Goal: Task Accomplishment & Management: Use online tool/utility

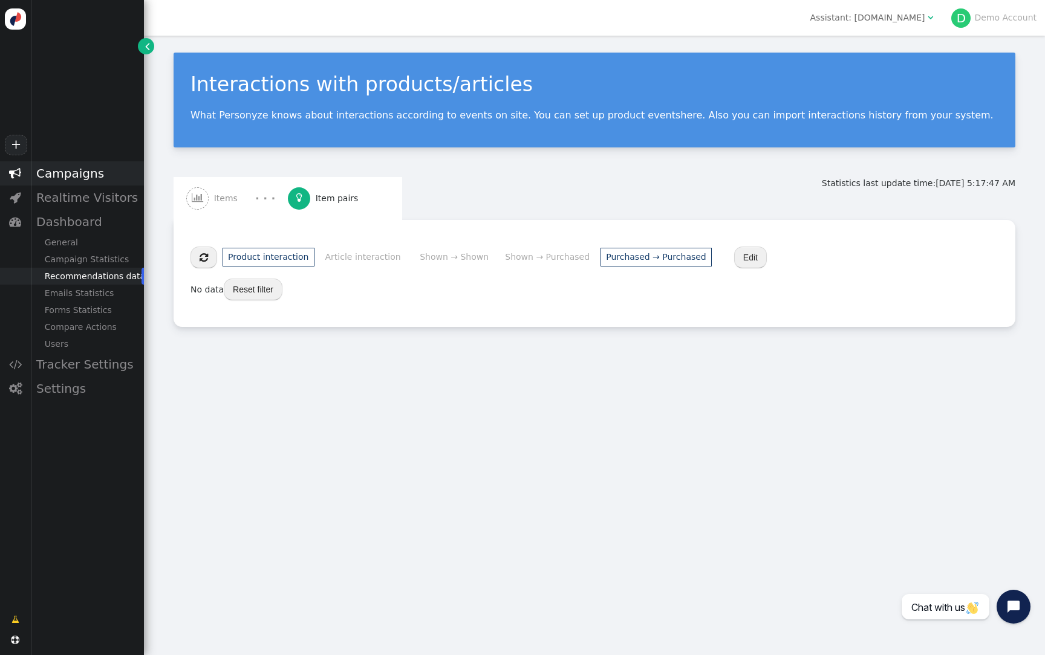
click at [91, 161] on div "Campaigns" at bounding box center [87, 173] width 114 height 24
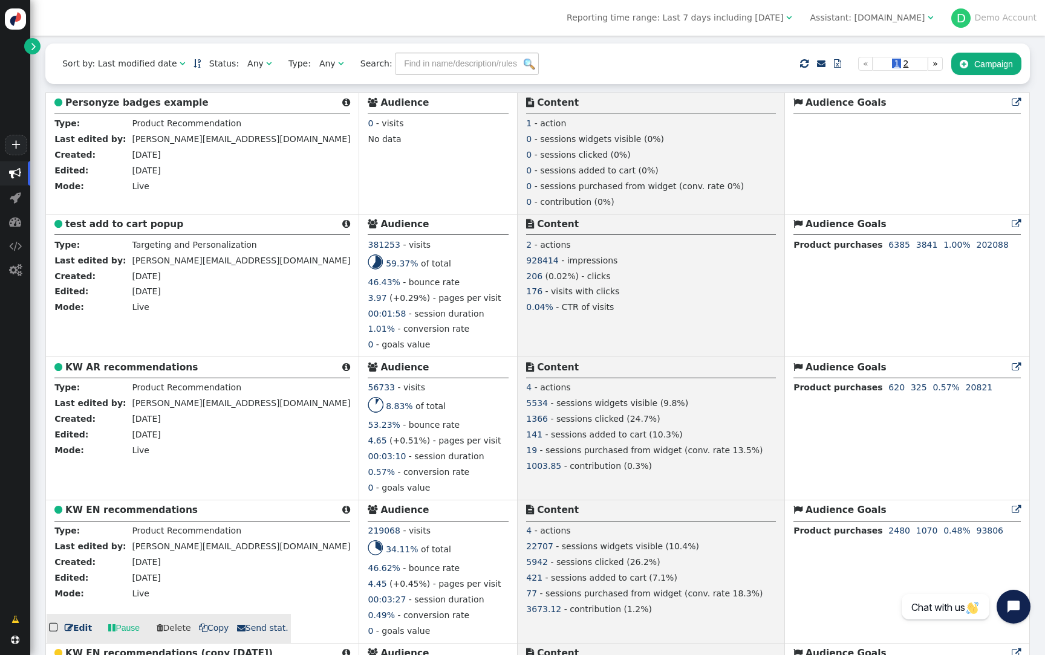
scroll to position [301, 0]
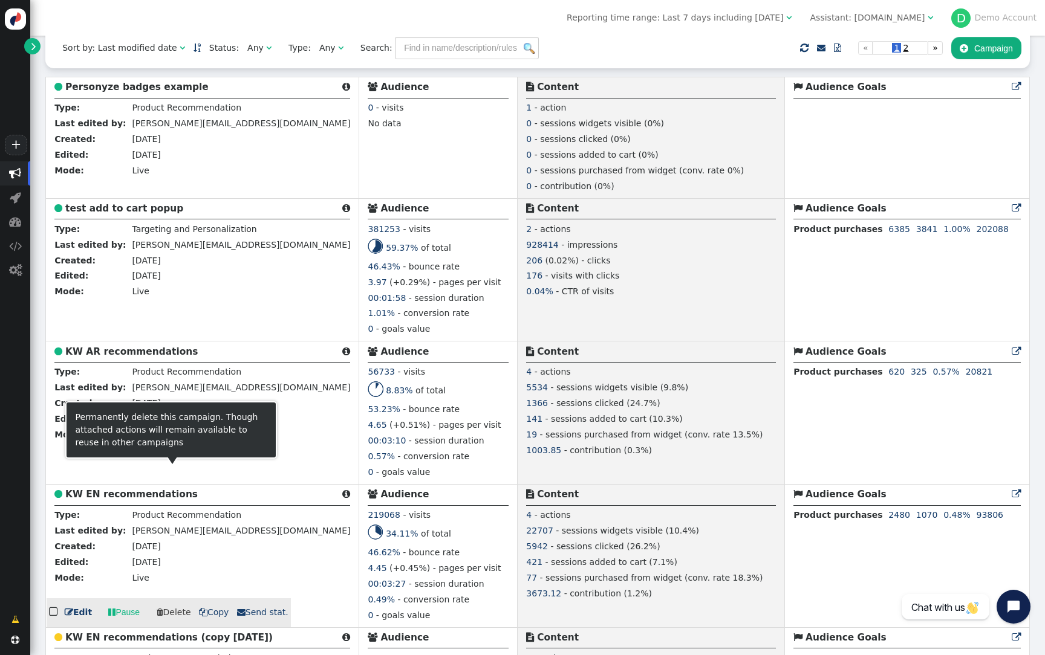
click at [134, 500] on b "KW EN recommendations" at bounding box center [131, 494] width 132 height 11
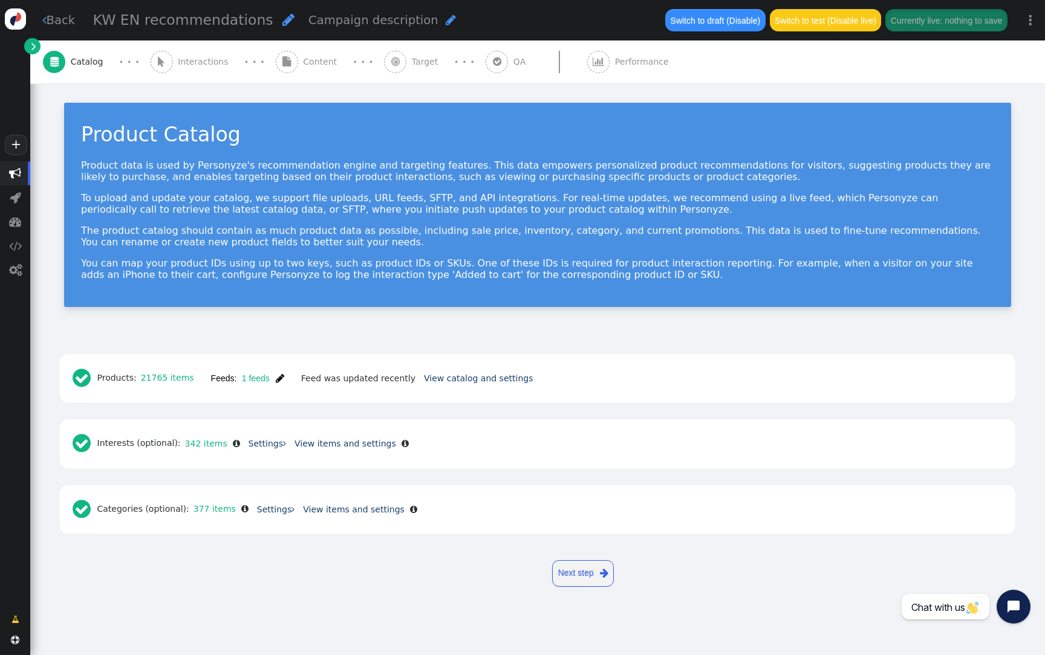
click at [303, 65] on span "Content" at bounding box center [322, 62] width 39 height 13
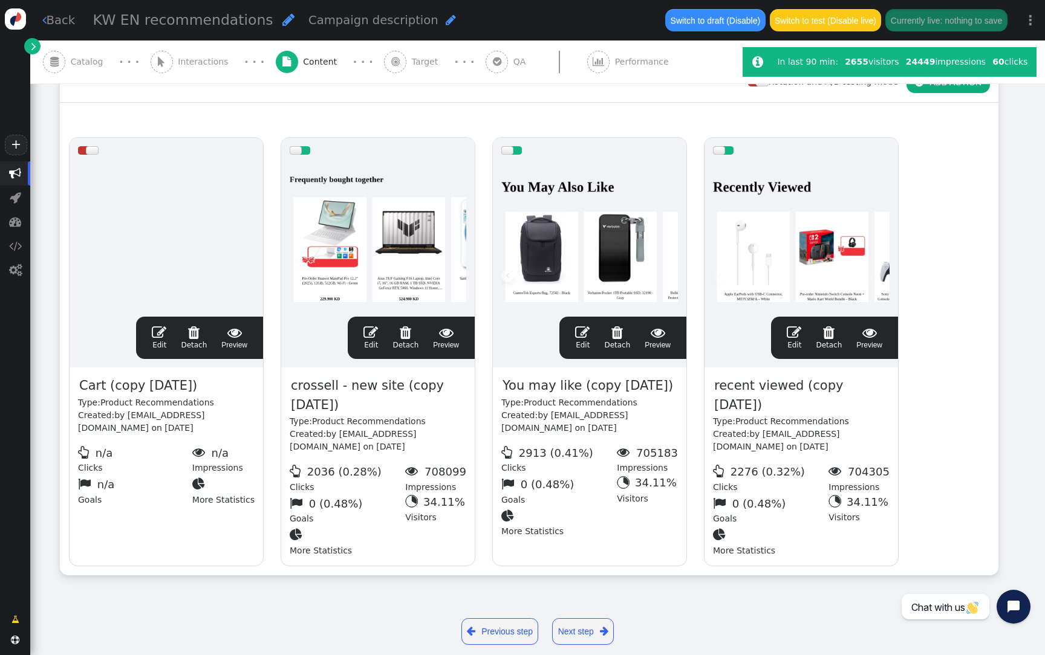
scroll to position [135, 0]
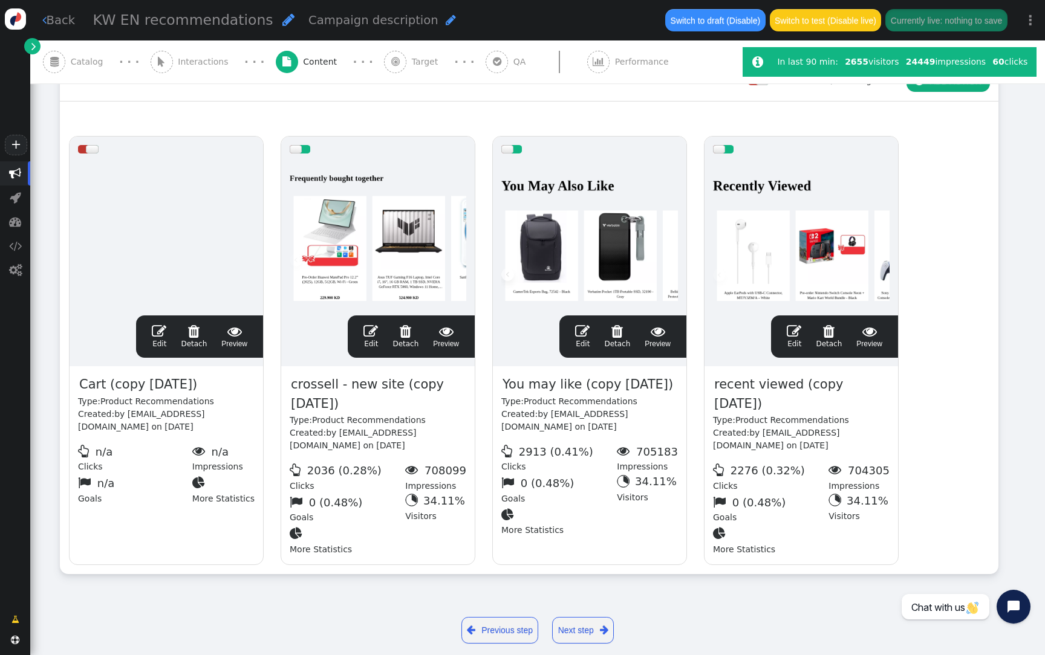
click at [407, 301] on div at bounding box center [378, 234] width 177 height 145
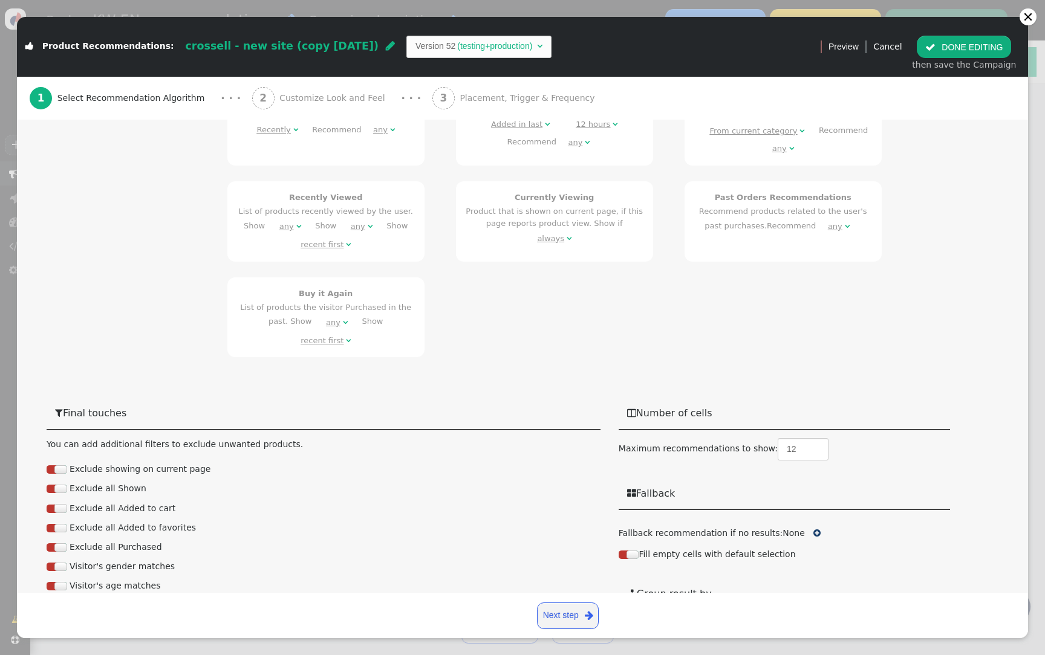
scroll to position [896, 0]
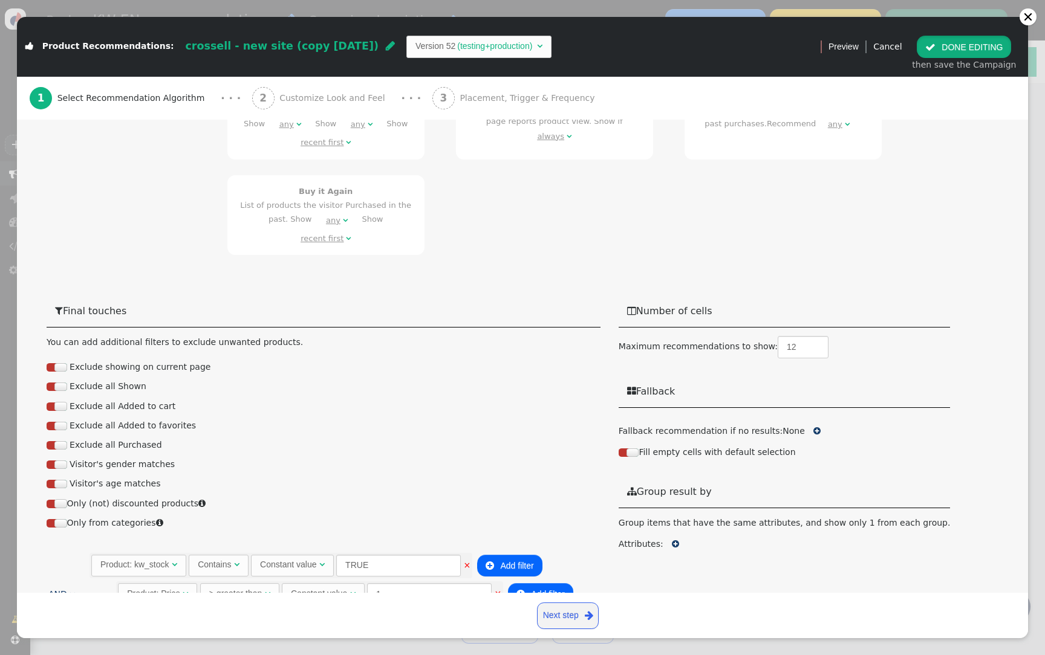
click at [961, 47] on button " DONE EDITING" at bounding box center [964, 47] width 94 height 22
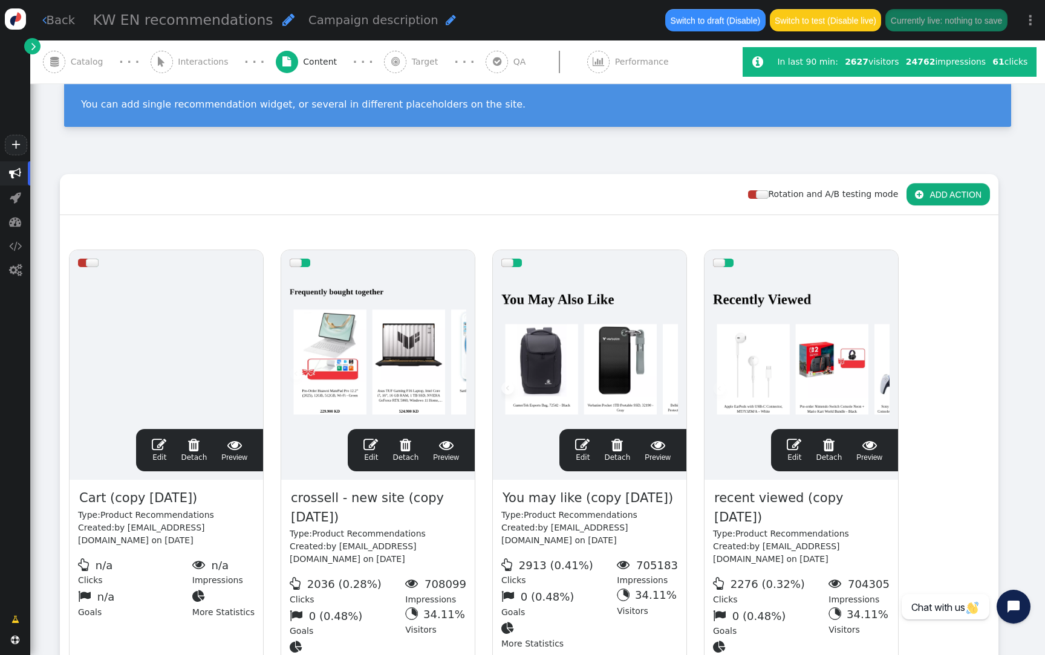
scroll to position [0, 0]
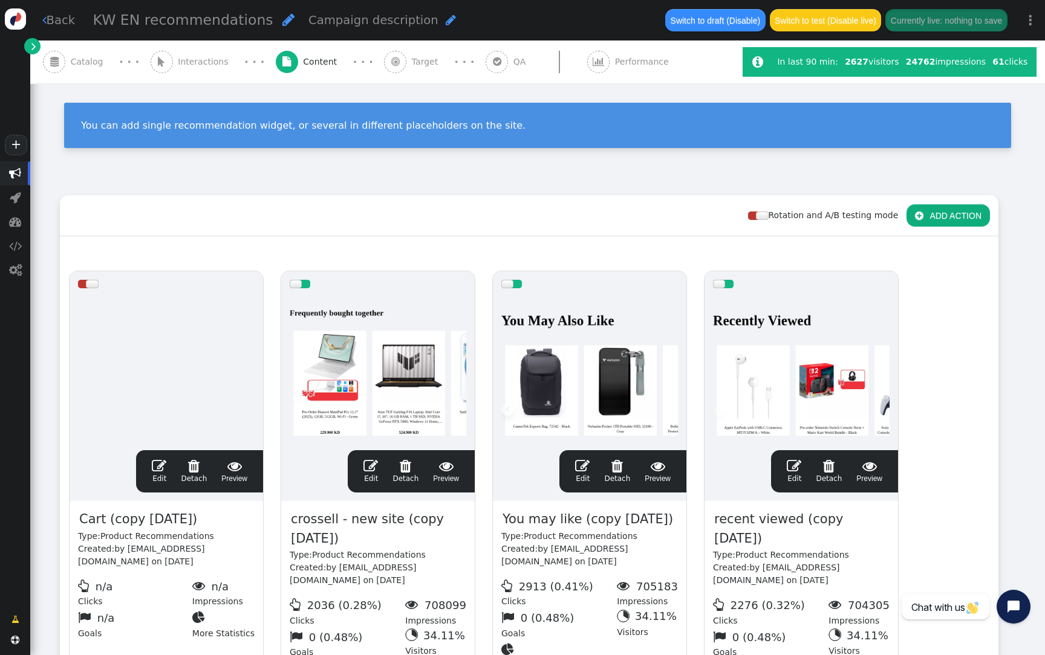
click at [83, 63] on span "Catalog" at bounding box center [89, 62] width 37 height 13
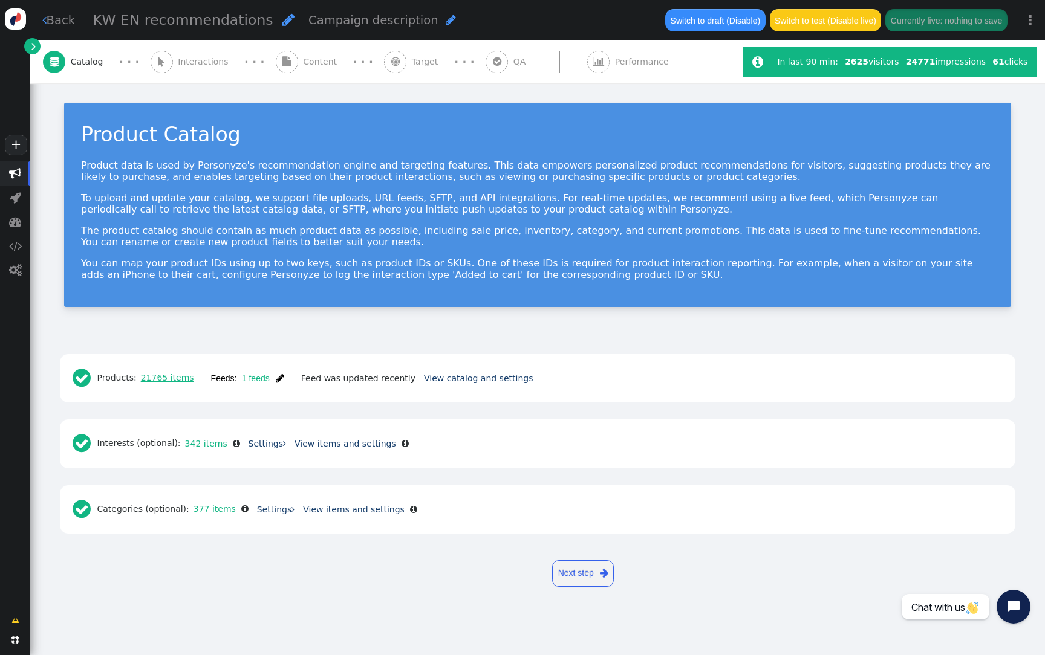
click at [179, 374] on link "21765 items" at bounding box center [165, 378] width 57 height 10
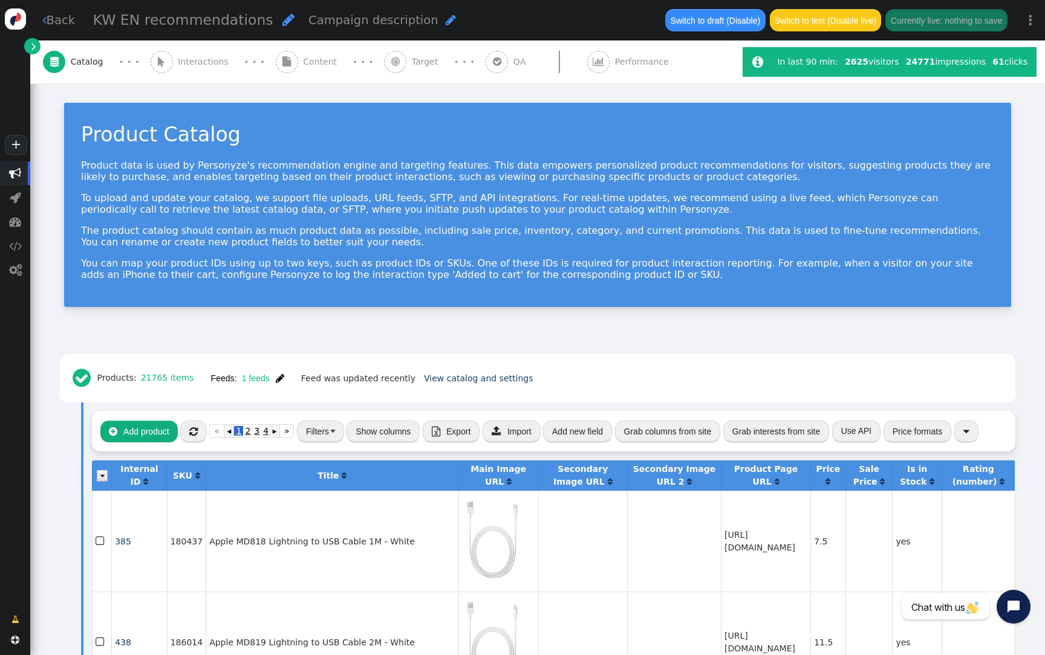
click at [36, 46] on link "" at bounding box center [32, 46] width 16 height 16
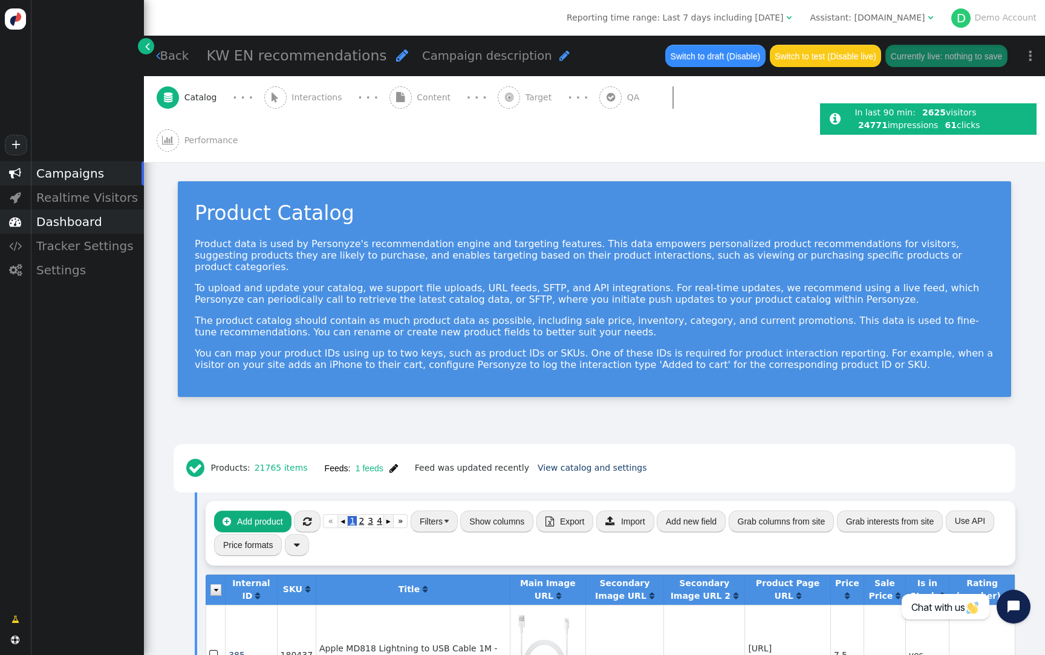
click at [74, 223] on div "Dashboard" at bounding box center [87, 222] width 114 height 24
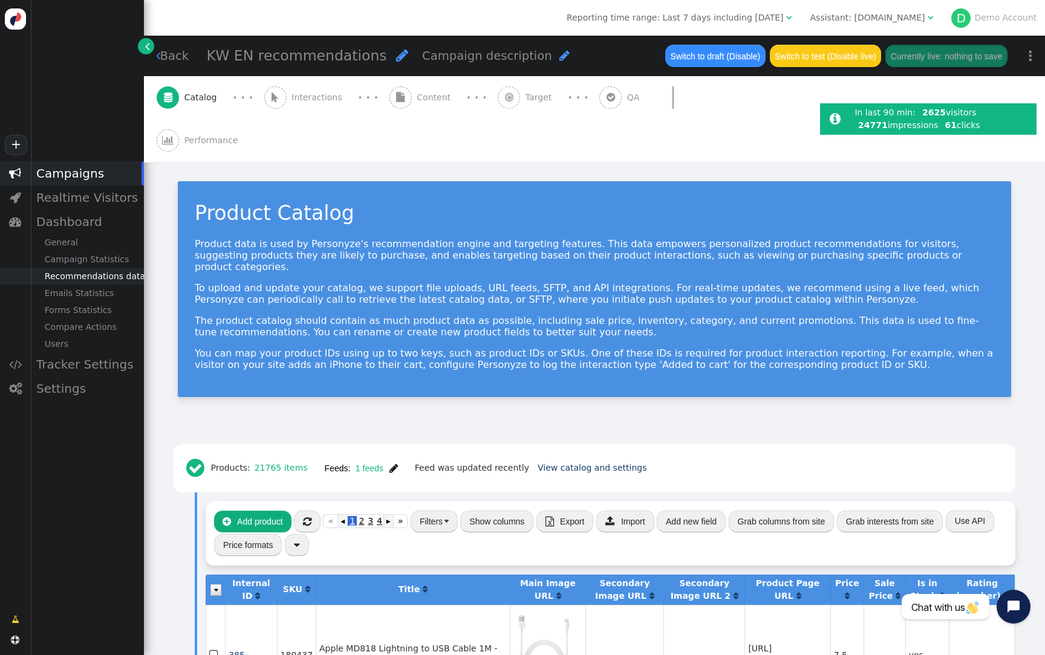
click at [83, 278] on div "Recommendations data" at bounding box center [87, 276] width 114 height 17
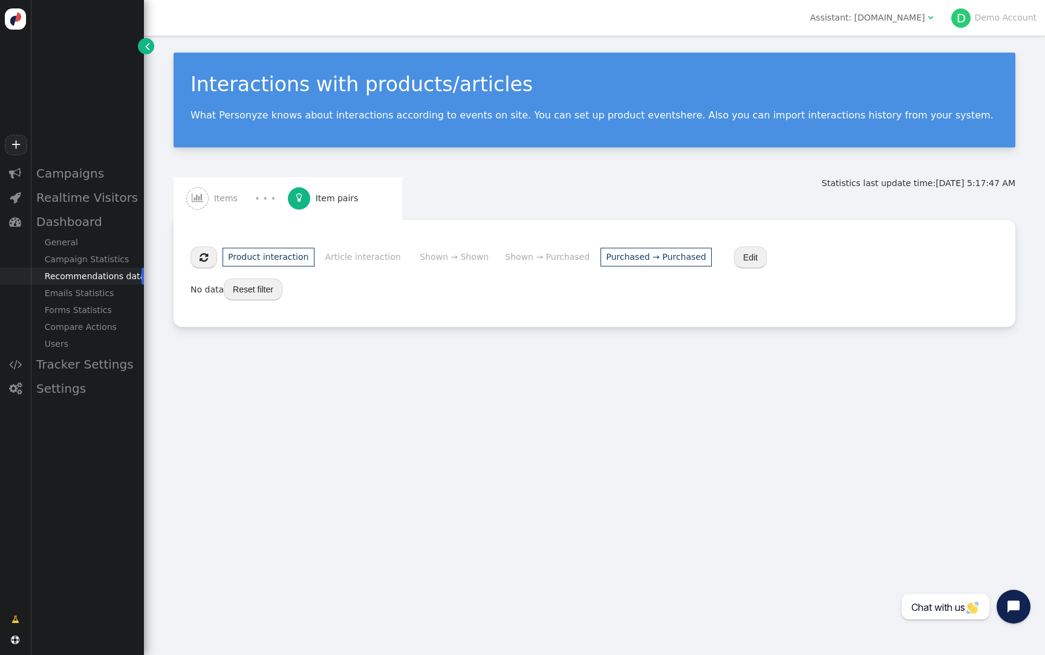
click at [242, 204] on div "· · ·" at bounding box center [264, 198] width 45 height 16
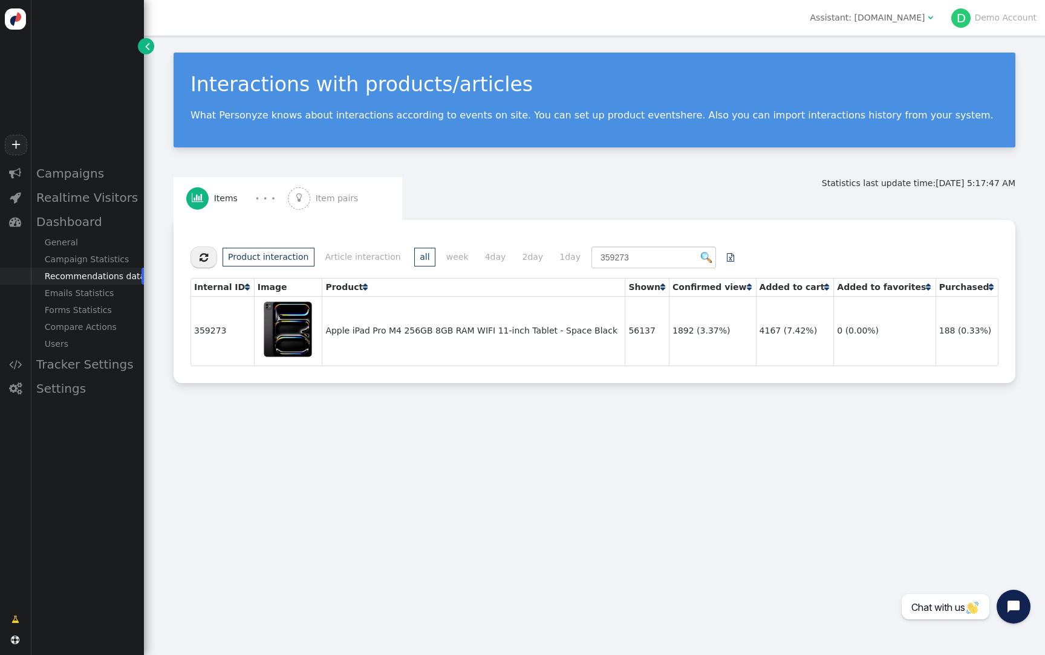
click at [358, 193] on span "Item pairs" at bounding box center [340, 198] width 48 height 13
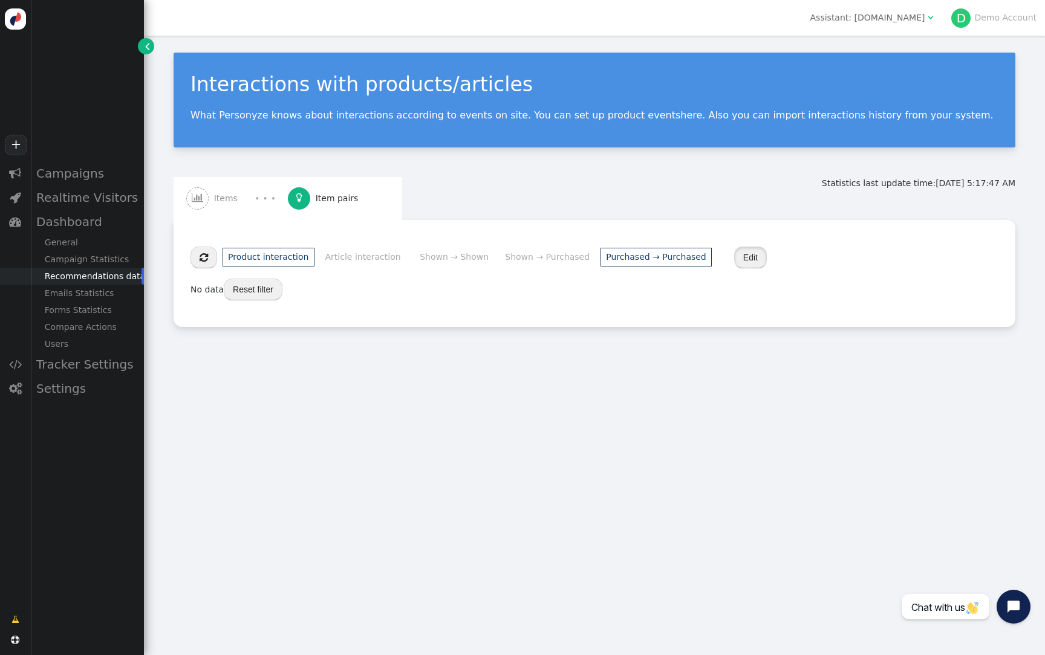
click at [734, 258] on button "Edit" at bounding box center [750, 258] width 33 height 22
click at [886, 257] on button "Cancel" at bounding box center [908, 258] width 45 height 22
click at [77, 248] on div "General" at bounding box center [87, 242] width 114 height 17
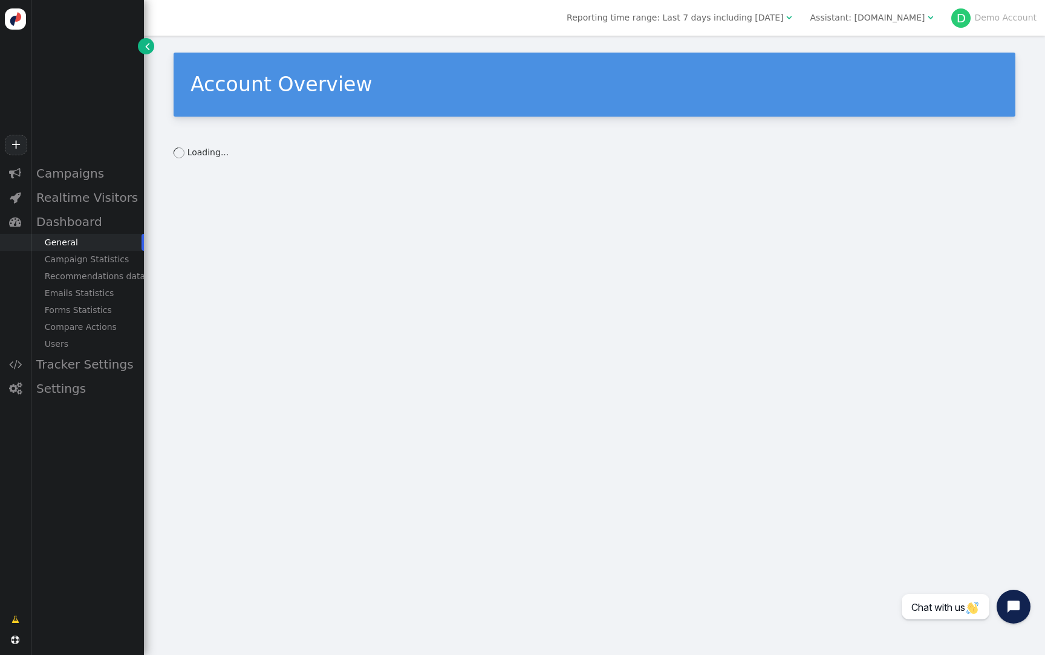
click at [906, 14] on div "Assistant: [DOMAIN_NAME]" at bounding box center [867, 17] width 115 height 13
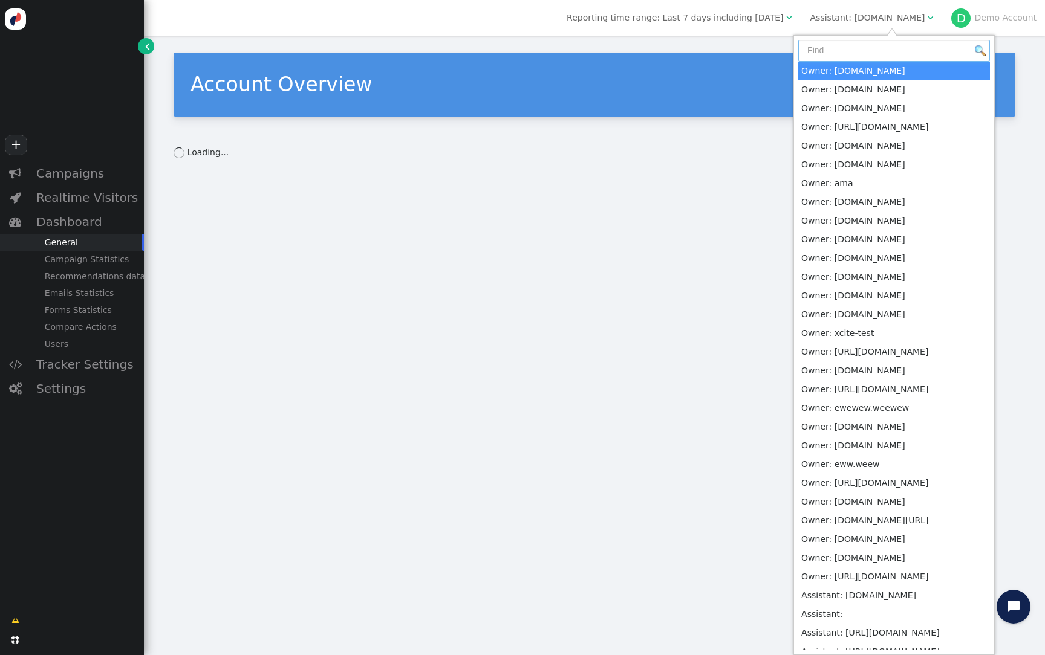
click at [885, 50] on input "text" at bounding box center [894, 51] width 192 height 22
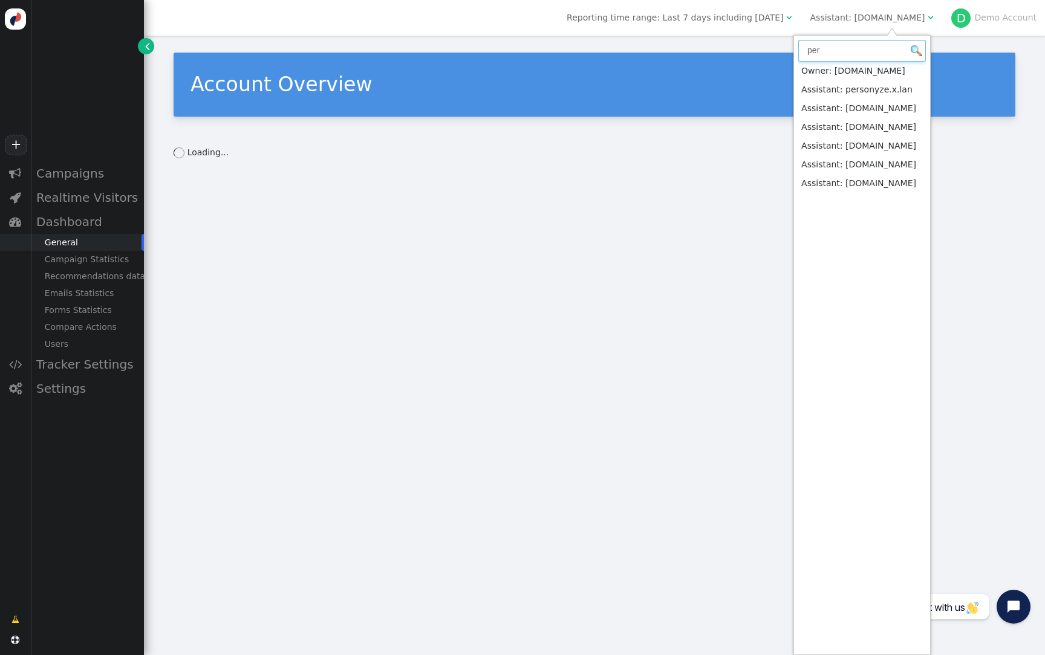
type input "per"
click at [73, 177] on div "Campaigns" at bounding box center [87, 173] width 114 height 24
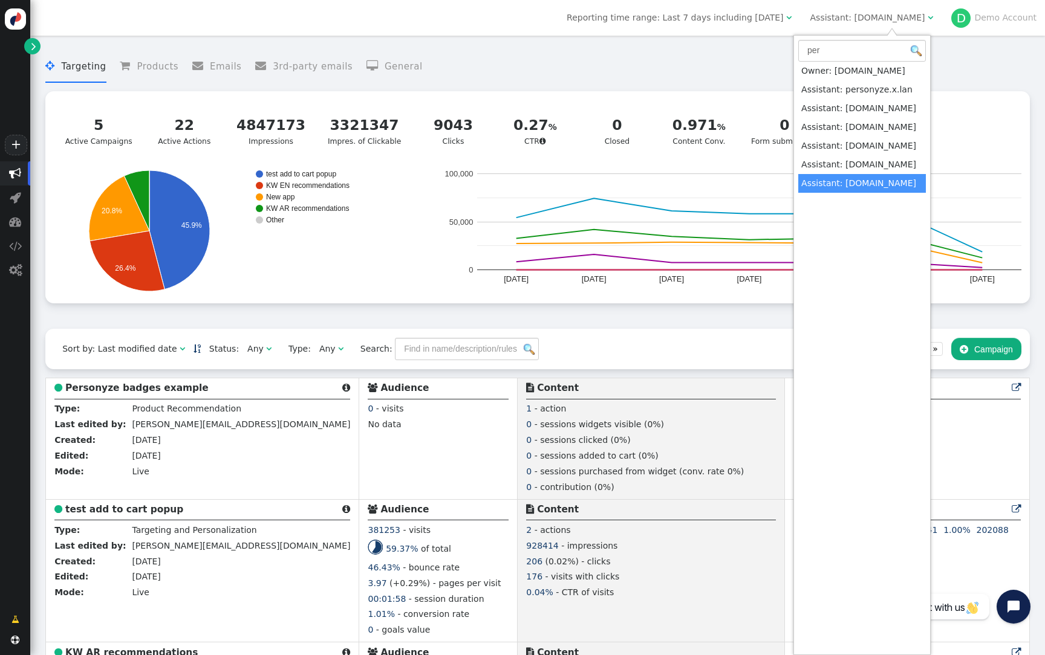
click at [647, 56] on menu " Targeting  Products  Emails  3rd-party emails  General" at bounding box center [537, 67] width 984 height 32
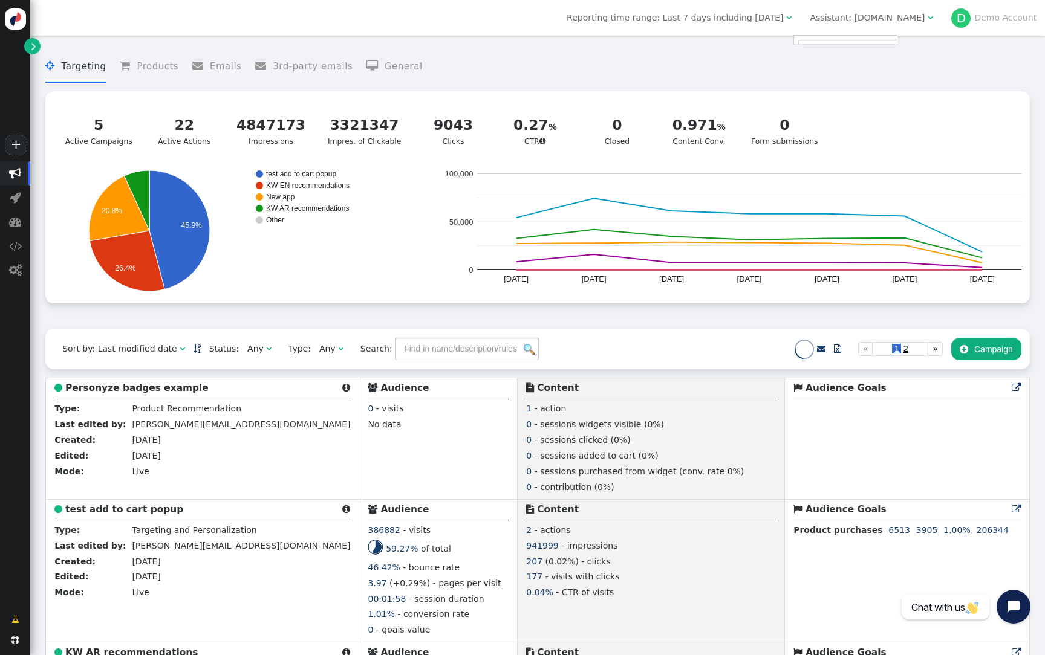
click at [792, 13] on div "" at bounding box center [788, 17] width 8 height 13
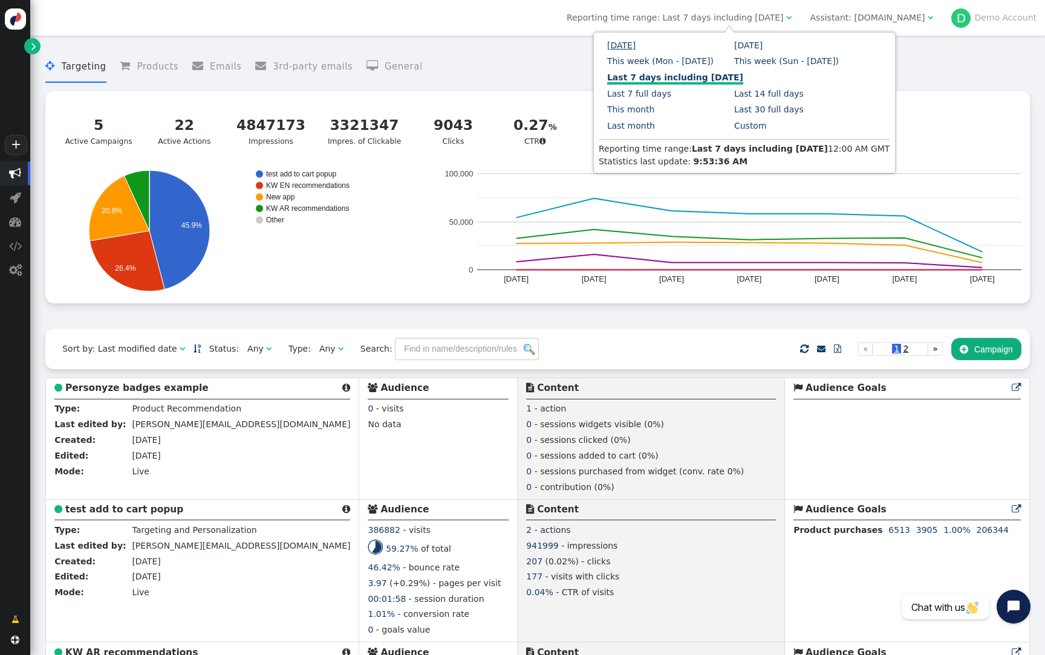
click at [628, 44] on link "Today" at bounding box center [621, 46] width 28 height 10
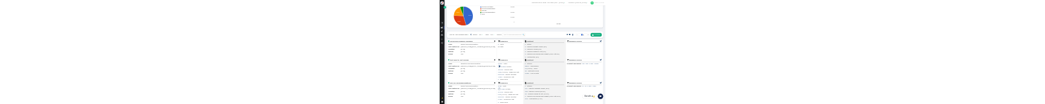
scroll to position [137, 0]
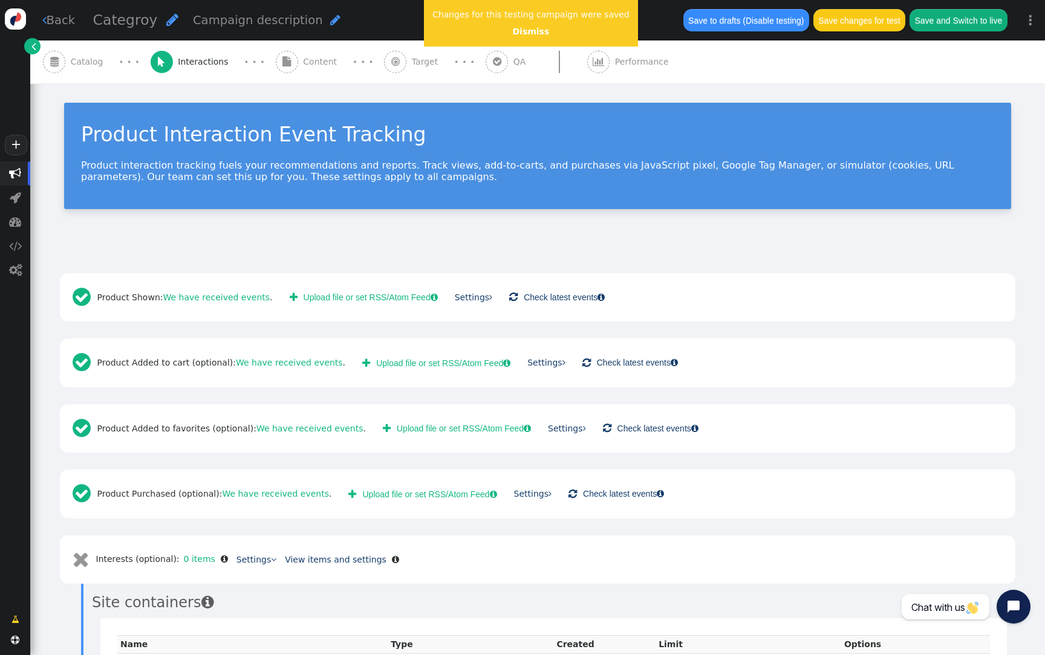
scroll to position [22, 0]
click at [36, 47] on link "" at bounding box center [32, 46] width 16 height 16
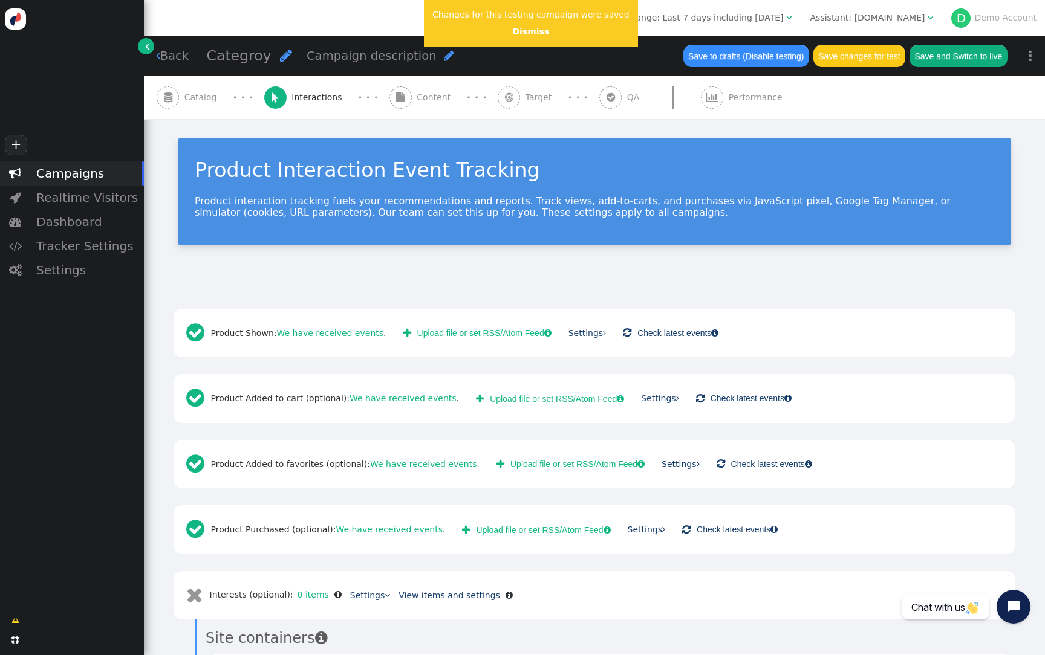
click at [889, 20] on div "Assistant: [DOMAIN_NAME]" at bounding box center [867, 17] width 115 height 13
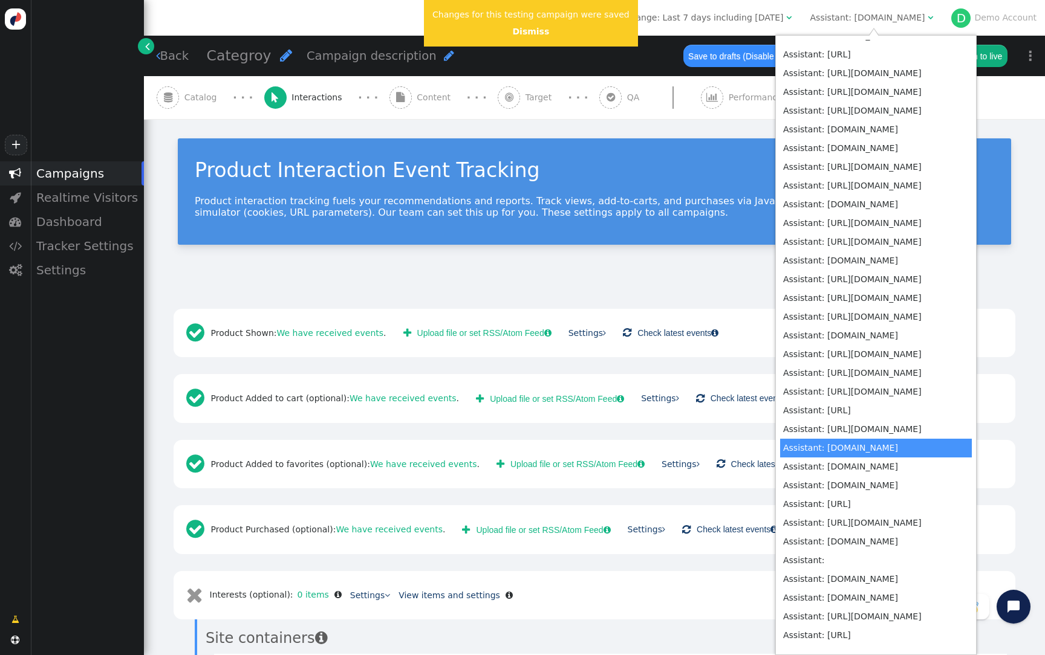
scroll to position [4603, 0]
